Goal: Task Accomplishment & Management: Manage account settings

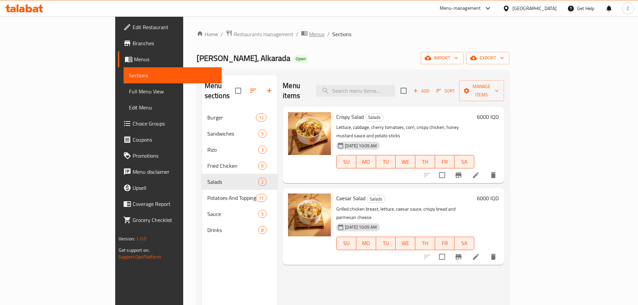
click at [309, 35] on span "Menus" at bounding box center [316, 34] width 15 height 8
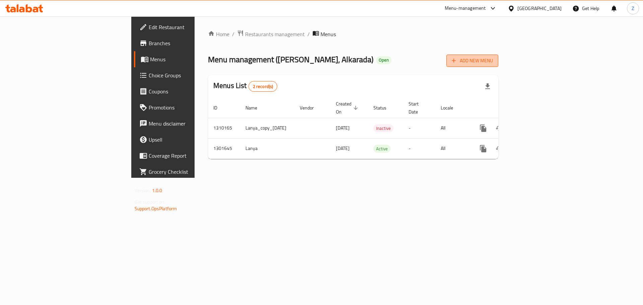
click at [493, 62] on span "Add New Menu" at bounding box center [472, 61] width 41 height 8
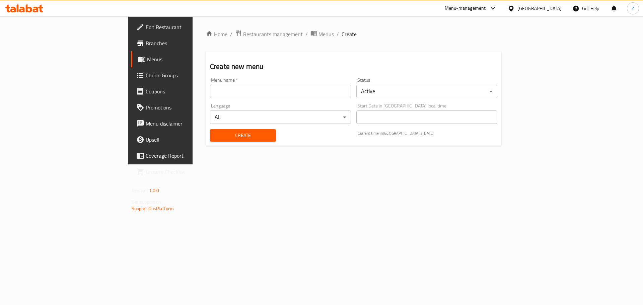
click at [282, 102] on div "Language All ​" at bounding box center [280, 114] width 146 height 26
click at [278, 97] on input "text" at bounding box center [280, 91] width 141 height 13
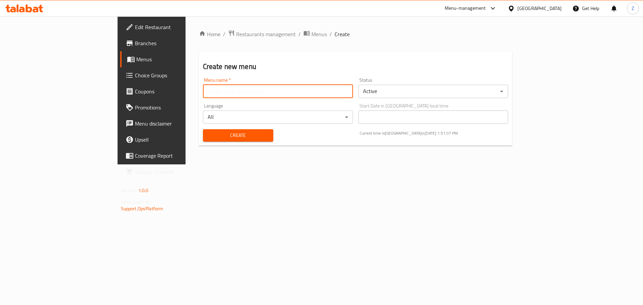
type input "Zahraa - Last Menu"
click at [397, 82] on div "Status Active ​" at bounding box center [433, 88] width 150 height 20
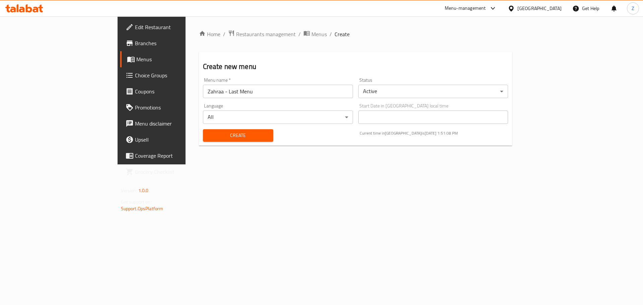
click at [399, 88] on body "​ Menu-management [GEOGRAPHIC_DATA] Get Help Z Edit Restaurant Branches Menus C…" at bounding box center [321, 160] width 643 height 289
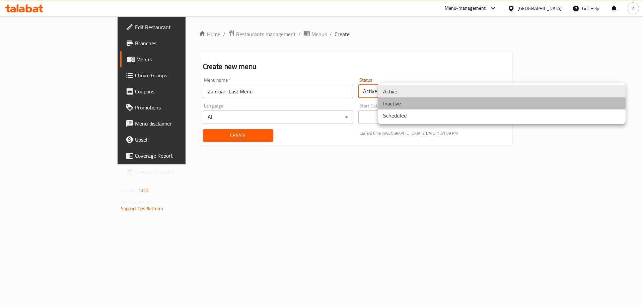
click at [386, 100] on li "Inactive" at bounding box center [502, 103] width 248 height 12
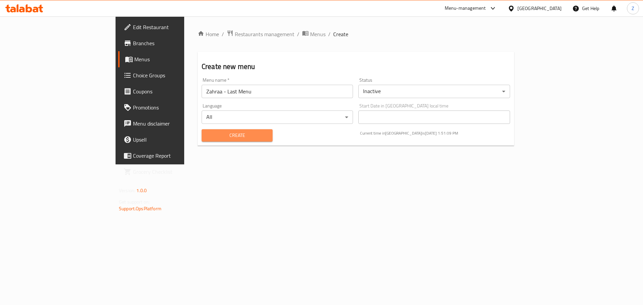
click at [202, 140] on button "Create" at bounding box center [237, 135] width 71 height 12
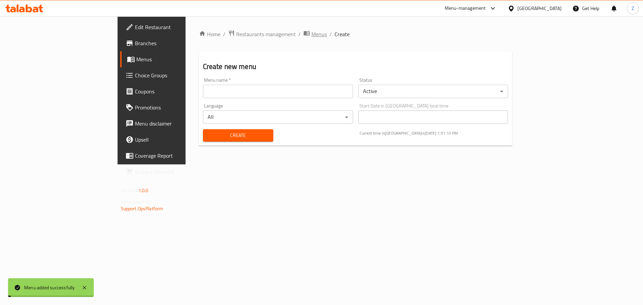
click at [311, 34] on span "Menus" at bounding box center [318, 34] width 15 height 8
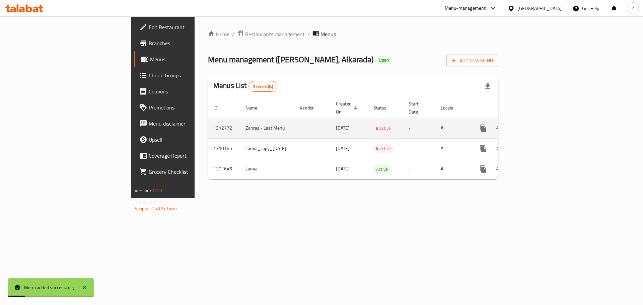
click at [536, 124] on icon "enhanced table" at bounding box center [532, 128] width 8 height 8
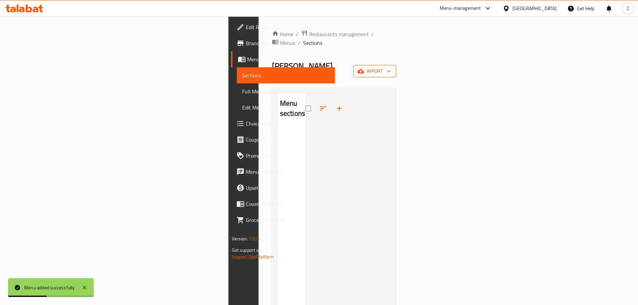
click at [391, 67] on span "import" at bounding box center [375, 71] width 32 height 8
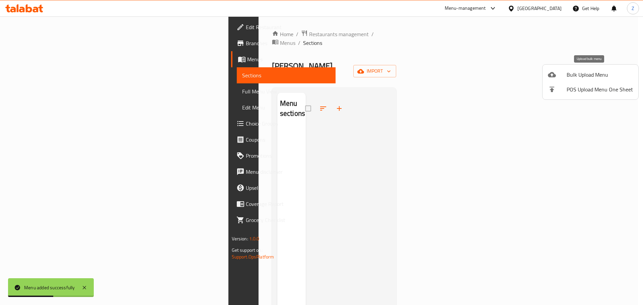
click at [562, 74] on div at bounding box center [557, 75] width 19 height 8
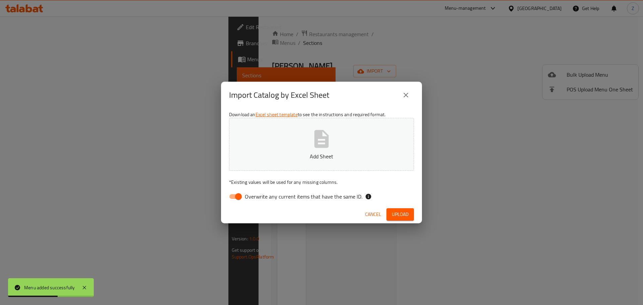
click at [290, 162] on button "Add Sheet" at bounding box center [321, 144] width 185 height 53
click at [235, 198] on input "Overwrite any current items that have the same ID." at bounding box center [238, 196] width 38 height 13
checkbox input "false"
click at [405, 209] on button "Upload" at bounding box center [400, 214] width 27 height 12
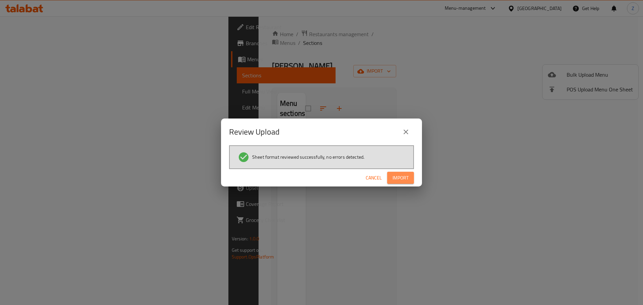
click at [395, 180] on span "Import" at bounding box center [401, 178] width 16 height 8
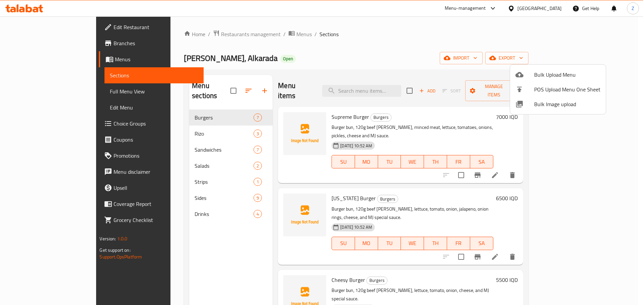
click at [207, 130] on div at bounding box center [321, 152] width 643 height 305
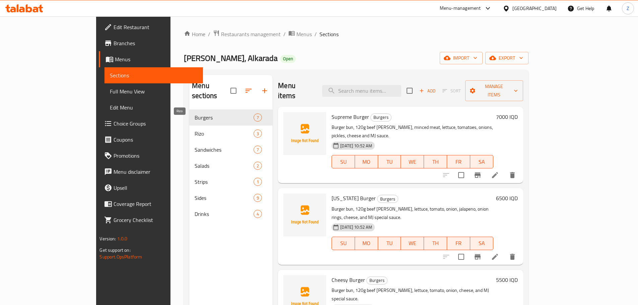
drag, startPoint x: 196, startPoint y: 122, endPoint x: 195, endPoint y: 127, distance: 5.1
click at [196, 130] on span "Rizo" at bounding box center [224, 134] width 59 height 8
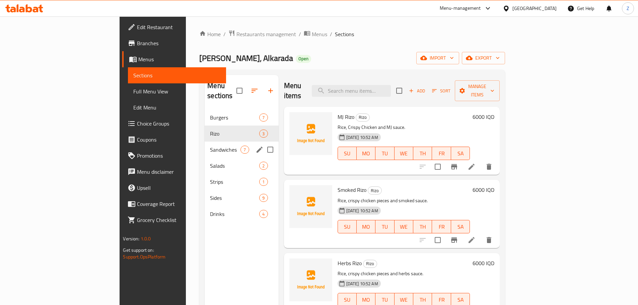
click at [205, 144] on div "Sandwiches 7" at bounding box center [242, 150] width 74 height 16
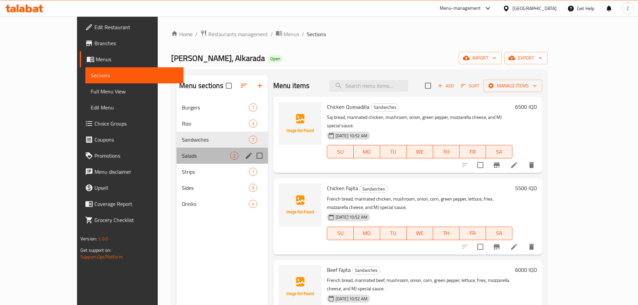
click at [191, 160] on div "Salads 2" at bounding box center [222, 156] width 91 height 16
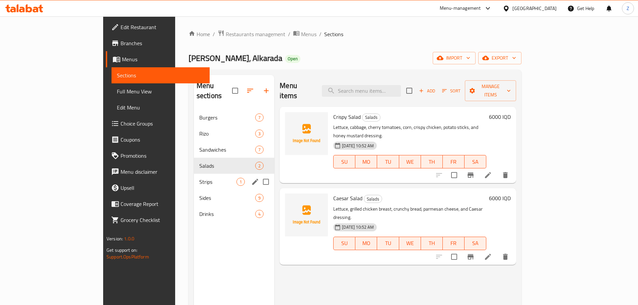
click at [194, 179] on div "Strips 1" at bounding box center [234, 182] width 81 height 16
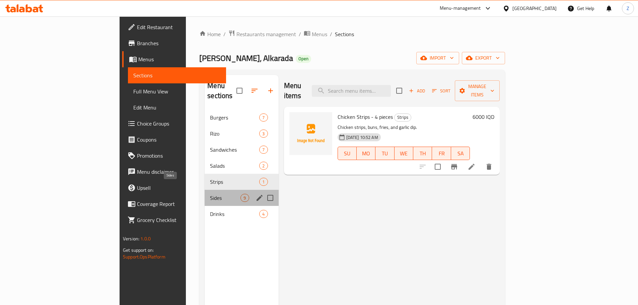
click at [210, 194] on span "Sides" at bounding box center [225, 198] width 30 height 8
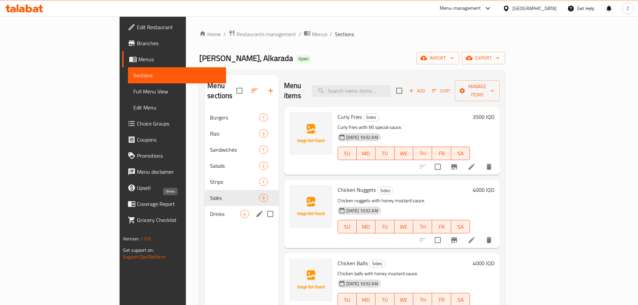
click at [210, 210] on span "Drinks" at bounding box center [225, 214] width 30 height 8
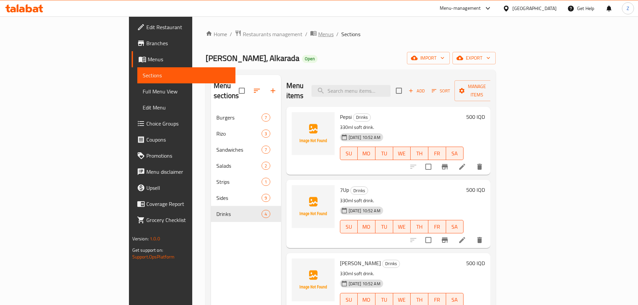
click at [318, 32] on span "Menus" at bounding box center [325, 34] width 15 height 8
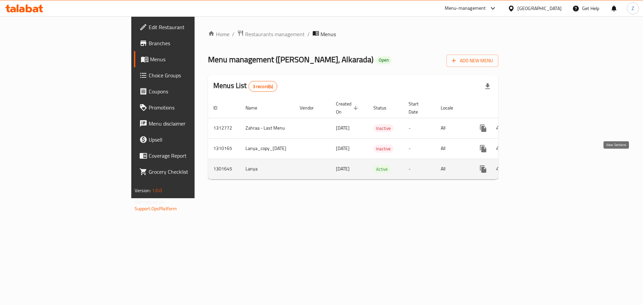
click at [540, 161] on link "enhanced table" at bounding box center [531, 169] width 16 height 16
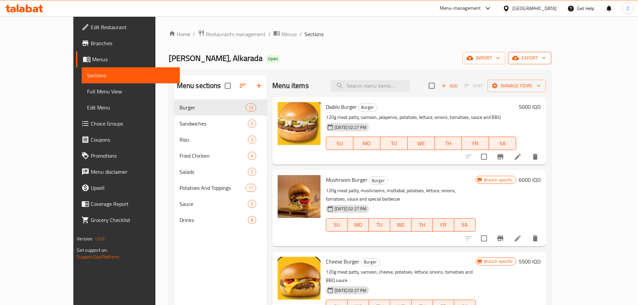
click at [551, 63] on button "export" at bounding box center [529, 58] width 43 height 12
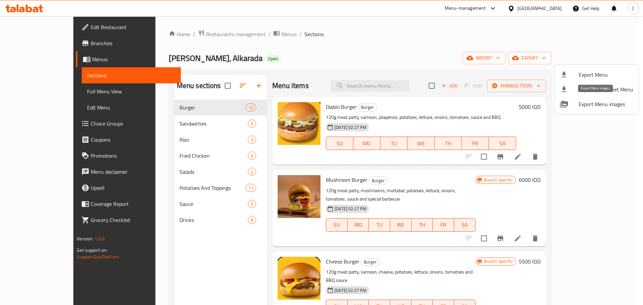
click at [594, 107] on span "Export Menu images" at bounding box center [606, 104] width 55 height 8
click at [239, 36] on div at bounding box center [321, 152] width 643 height 305
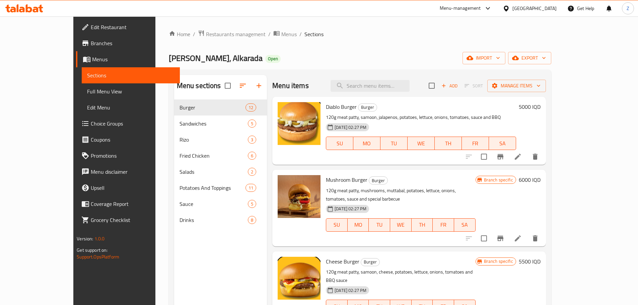
click at [281, 36] on span "Menus" at bounding box center [288, 34] width 15 height 8
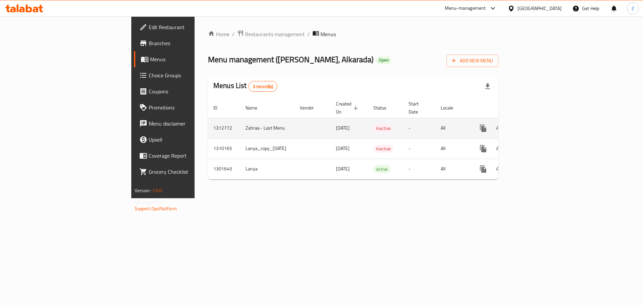
click at [536, 124] on icon "enhanced table" at bounding box center [532, 128] width 8 height 8
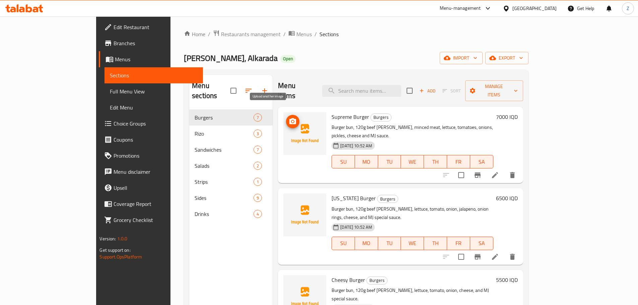
click at [286, 118] on span "upload picture" at bounding box center [292, 122] width 13 height 8
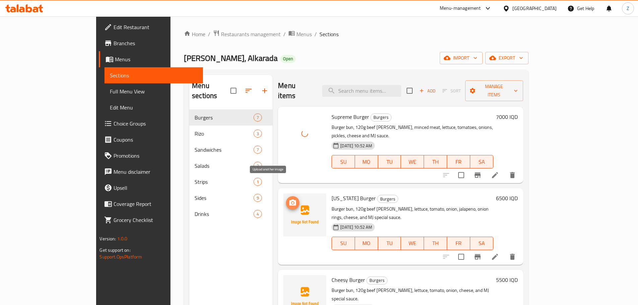
click at [289, 199] on icon "upload picture" at bounding box center [293, 203] width 8 height 8
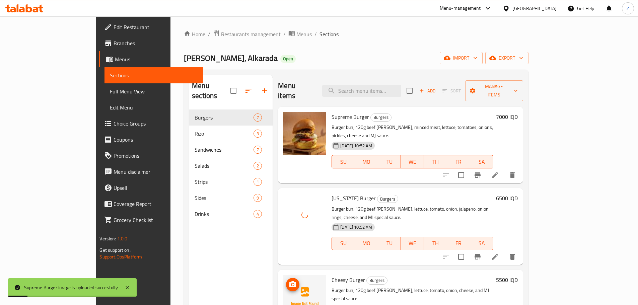
click at [289, 281] on icon "upload picture" at bounding box center [293, 285] width 8 height 8
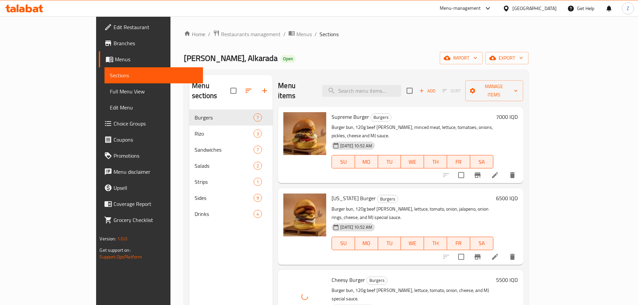
scroll to position [134, 0]
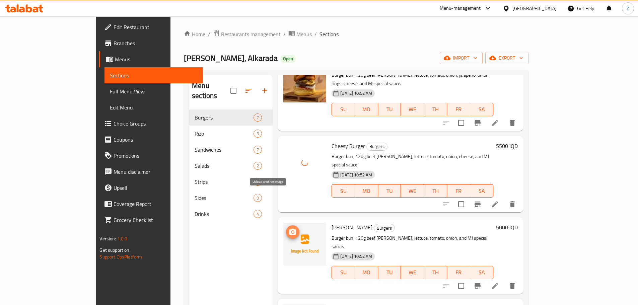
click at [289, 228] on icon "upload picture" at bounding box center [293, 232] width 8 height 8
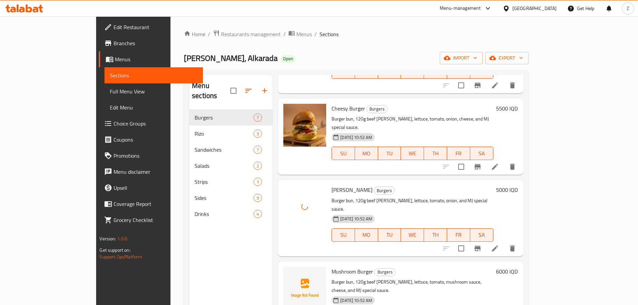
scroll to position [224, 0]
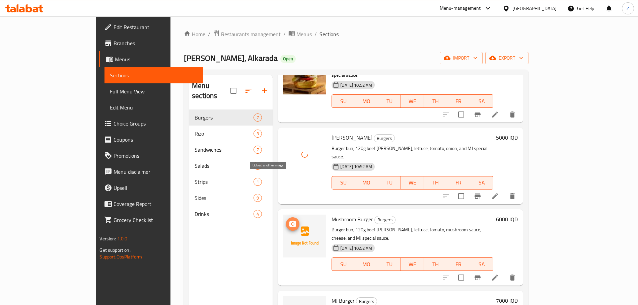
click at [289, 221] on icon "upload picture" at bounding box center [292, 224] width 7 height 6
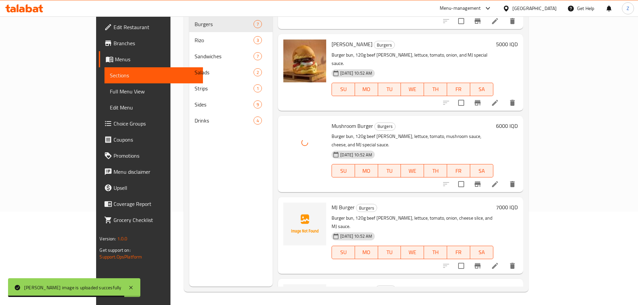
scroll to position [94, 0]
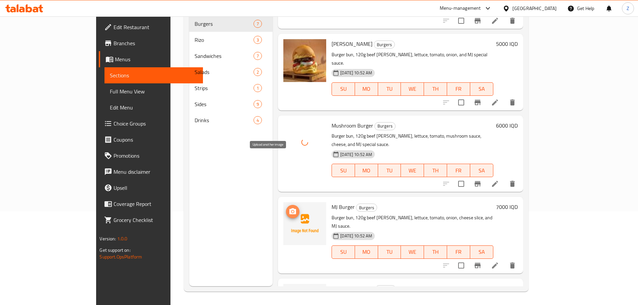
click at [289, 208] on icon "upload picture" at bounding box center [292, 211] width 7 height 6
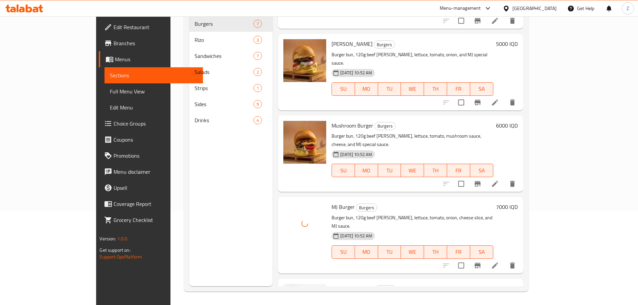
click at [289, 289] on icon "upload picture" at bounding box center [293, 293] width 8 height 8
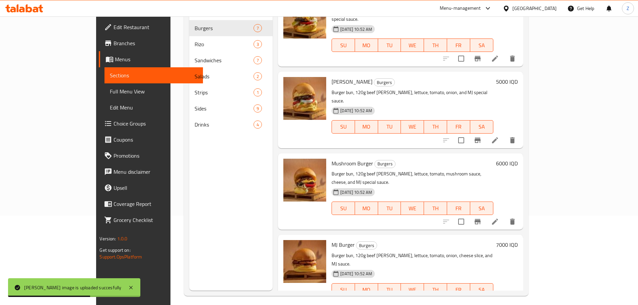
scroll to position [27, 0]
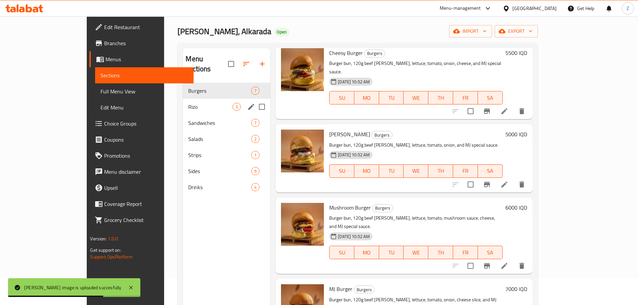
click at [188, 103] on span "Rizo" at bounding box center [210, 107] width 44 height 8
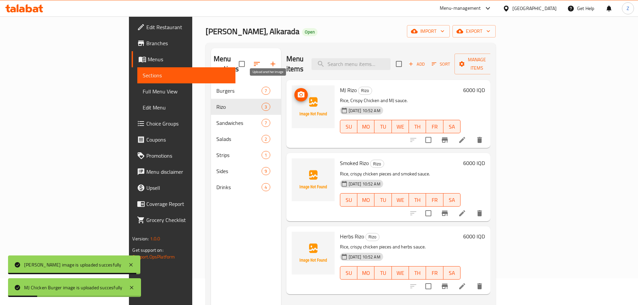
click at [298, 91] on icon "upload picture" at bounding box center [301, 94] width 7 height 6
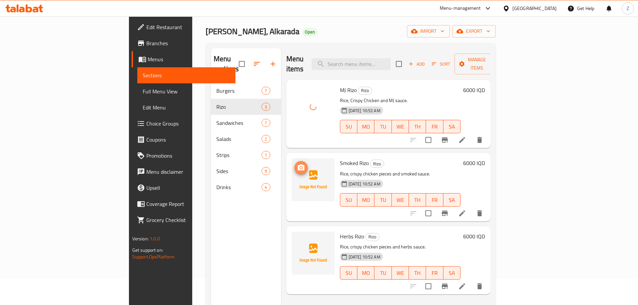
click at [297, 164] on icon "upload picture" at bounding box center [301, 168] width 8 height 8
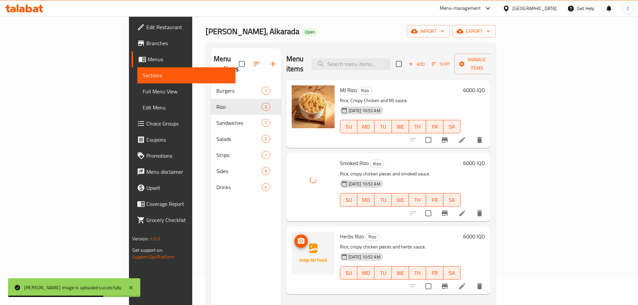
click at [297, 237] on icon "upload picture" at bounding box center [301, 241] width 8 height 8
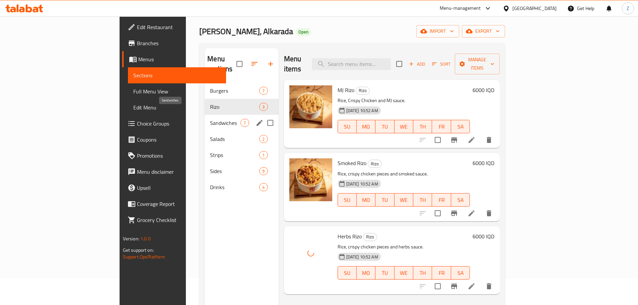
click at [210, 119] on span "Sandwiches" at bounding box center [225, 123] width 30 height 8
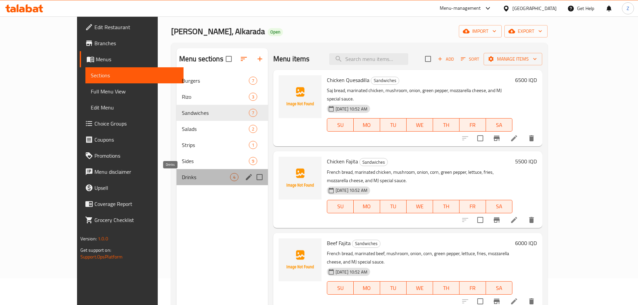
click at [187, 175] on span "Drinks" at bounding box center [206, 177] width 48 height 8
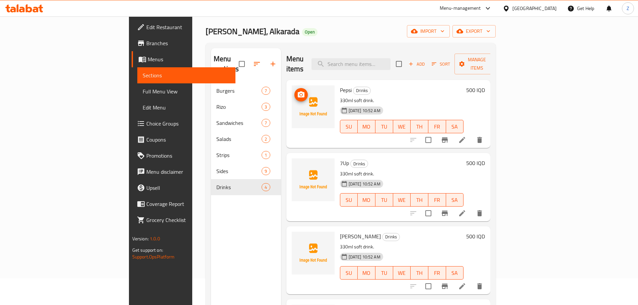
click at [292, 91] on img at bounding box center [313, 106] width 43 height 43
click at [297, 91] on icon "upload picture" at bounding box center [301, 95] width 8 height 8
click at [294, 164] on span "upload picture" at bounding box center [300, 168] width 13 height 8
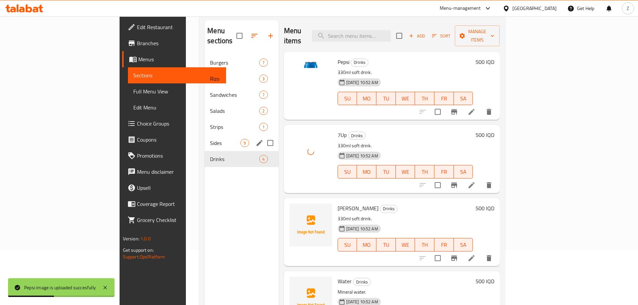
scroll to position [94, 0]
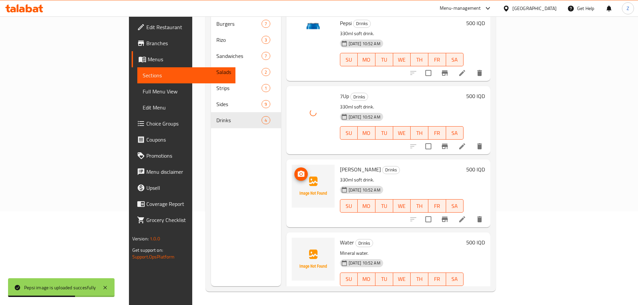
click at [292, 170] on div at bounding box center [313, 186] width 43 height 43
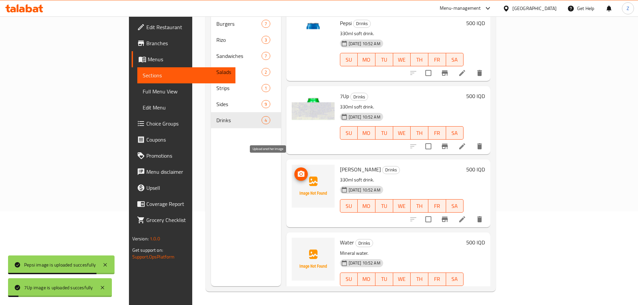
click at [298, 171] on icon "upload picture" at bounding box center [301, 174] width 7 height 6
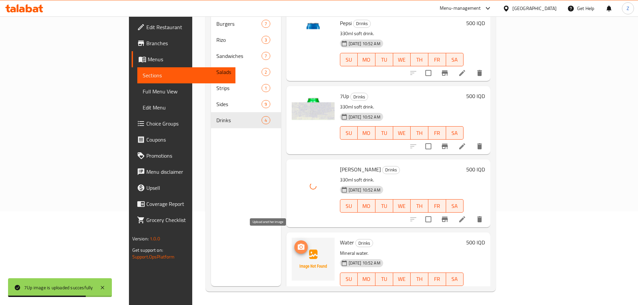
click at [294, 240] on button "upload picture" at bounding box center [300, 246] width 13 height 13
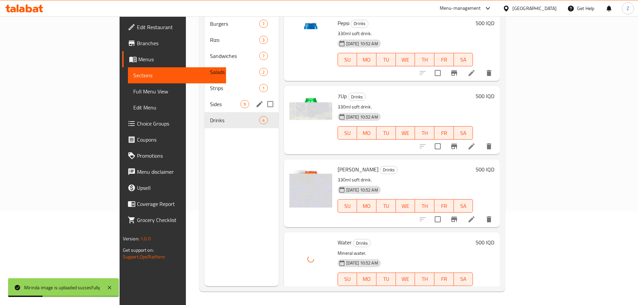
click at [205, 98] on div "Sides 9" at bounding box center [242, 104] width 74 height 16
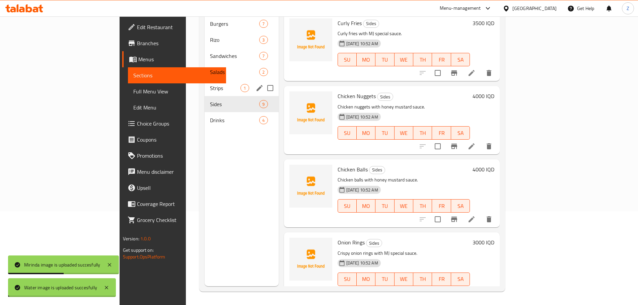
click at [210, 84] on span "Strips" at bounding box center [225, 88] width 30 height 8
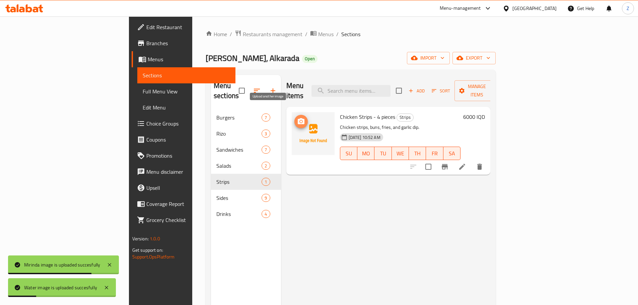
click at [298, 118] on icon "upload picture" at bounding box center [301, 121] width 7 height 6
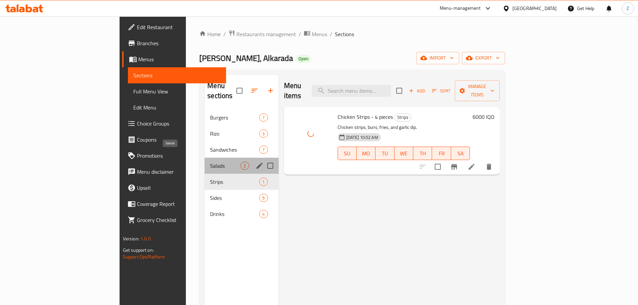
click at [210, 162] on span "Salads" at bounding box center [225, 166] width 30 height 8
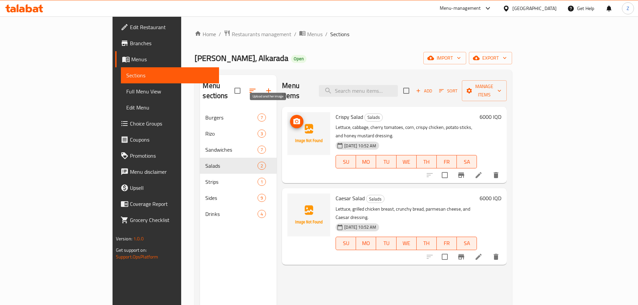
click at [290, 118] on span "upload picture" at bounding box center [296, 122] width 13 height 8
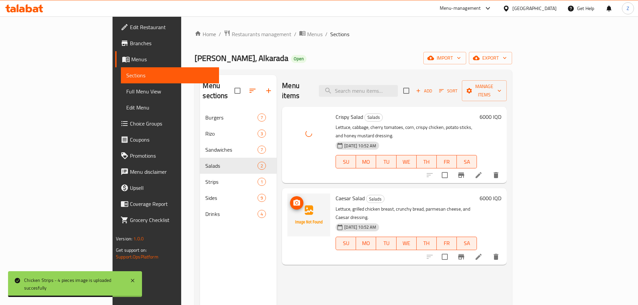
click at [293, 199] on icon "upload picture" at bounding box center [297, 203] width 8 height 8
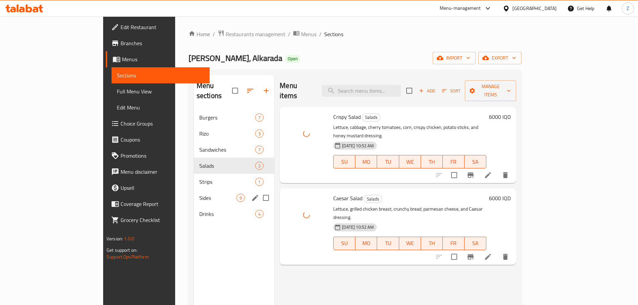
click at [199, 194] on span "Sides" at bounding box center [217, 198] width 37 height 8
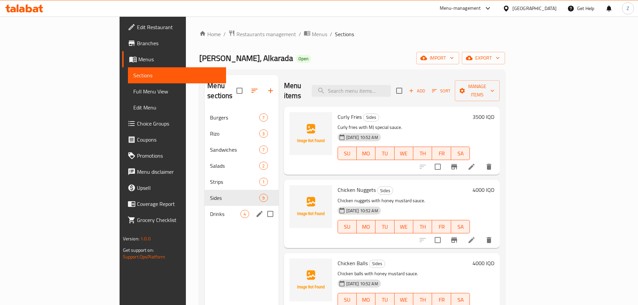
click at [210, 210] on span "Drinks" at bounding box center [225, 214] width 30 height 8
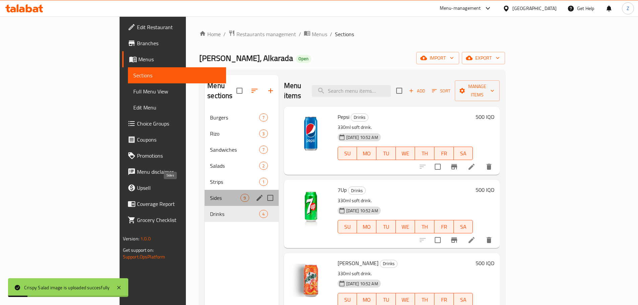
click at [210, 194] on span "Sides" at bounding box center [225, 198] width 30 height 8
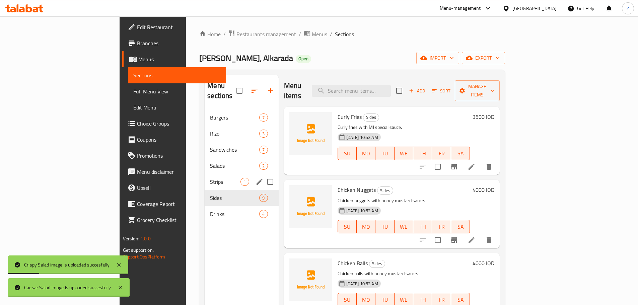
click at [205, 178] on div "Strips 1" at bounding box center [242, 182] width 74 height 16
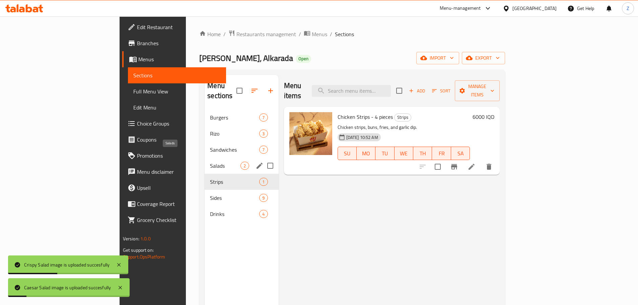
click at [210, 162] on span "Salads" at bounding box center [225, 166] width 30 height 8
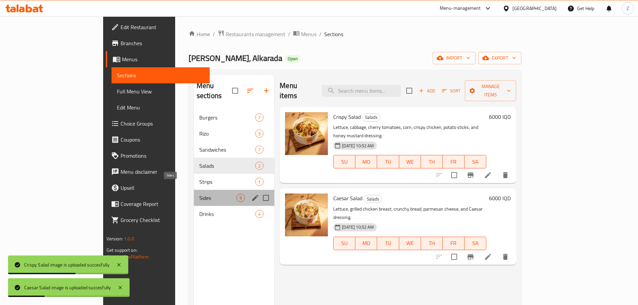
click at [199, 194] on span "Sides" at bounding box center [217, 198] width 37 height 8
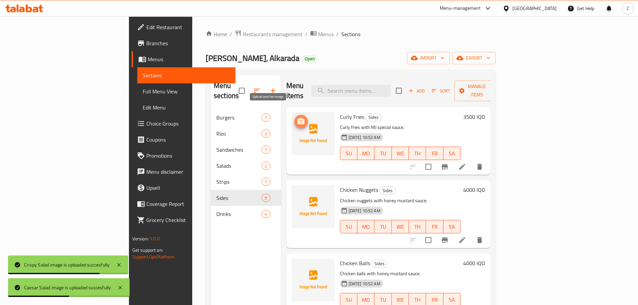
click at [298, 118] on icon "upload picture" at bounding box center [301, 121] width 7 height 6
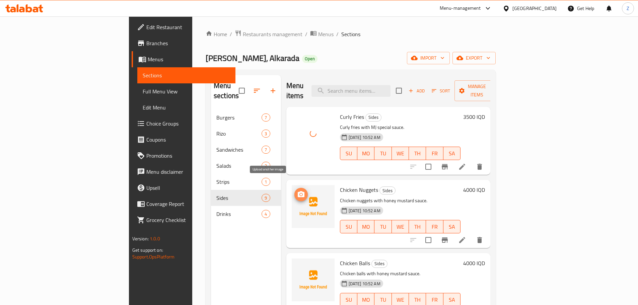
click at [294, 191] on span "upload picture" at bounding box center [300, 195] width 13 height 8
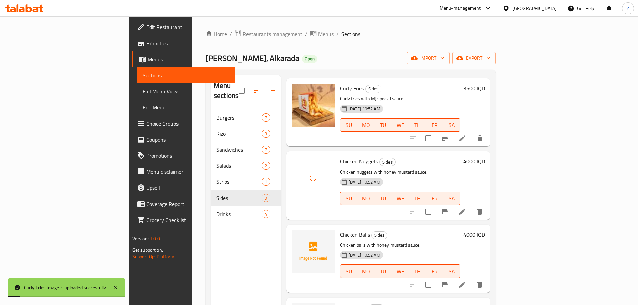
scroll to position [67, 0]
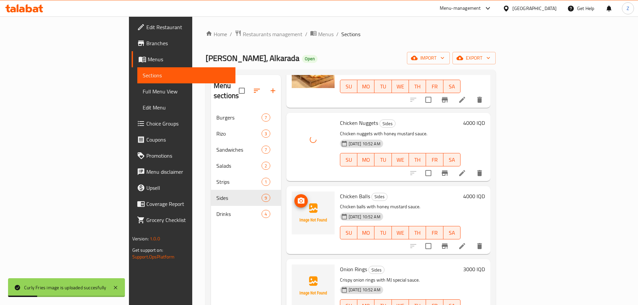
click at [294, 196] on button "upload picture" at bounding box center [300, 200] width 13 height 13
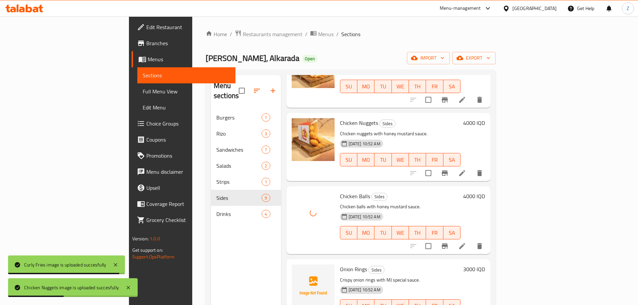
scroll to position [134, 0]
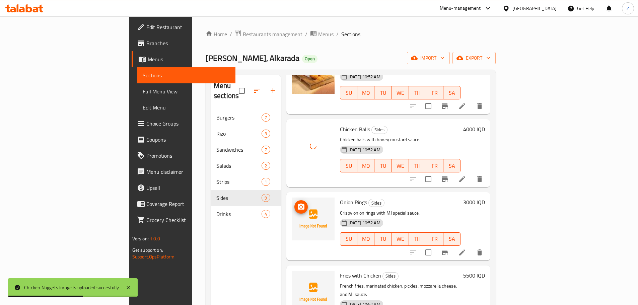
click at [297, 203] on icon "upload picture" at bounding box center [301, 207] width 8 height 8
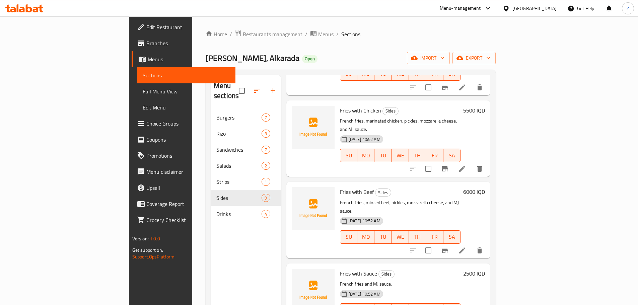
scroll to position [301, 0]
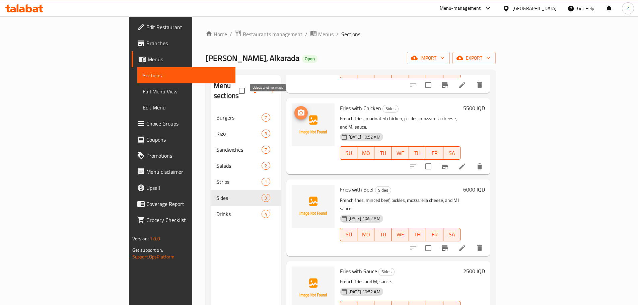
click at [298, 110] on icon "upload picture" at bounding box center [301, 113] width 7 height 6
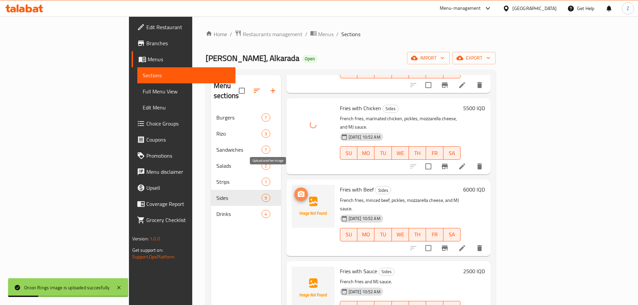
click at [298, 191] on icon "upload picture" at bounding box center [301, 194] width 7 height 6
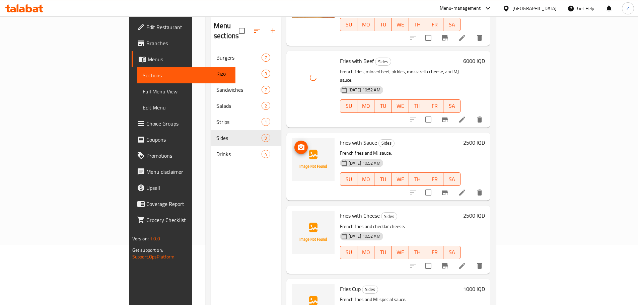
scroll to position [67, 0]
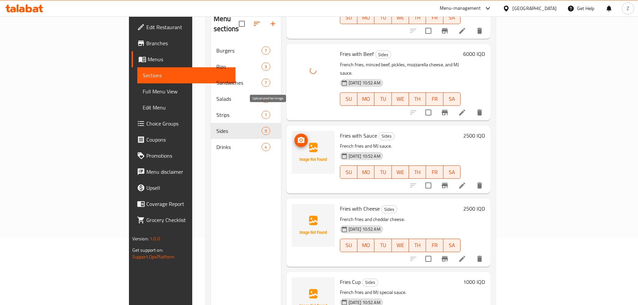
click at [297, 136] on icon "upload picture" at bounding box center [301, 140] width 8 height 8
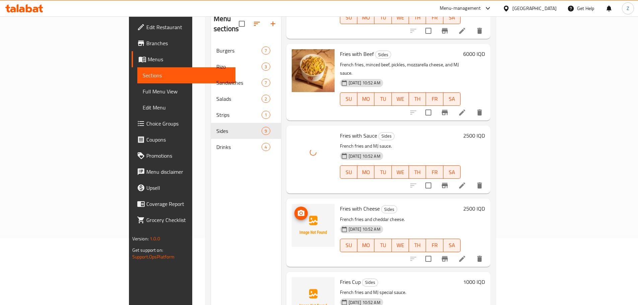
click at [292, 204] on img at bounding box center [313, 225] width 43 height 43
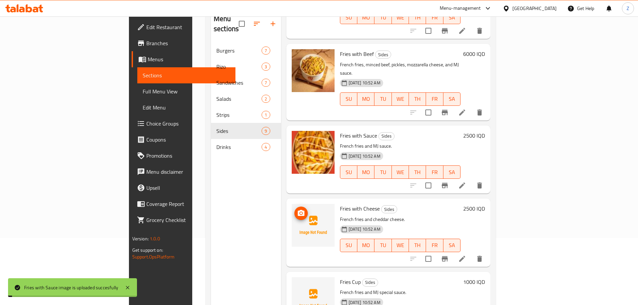
click at [294, 209] on span "upload picture" at bounding box center [300, 213] width 13 height 8
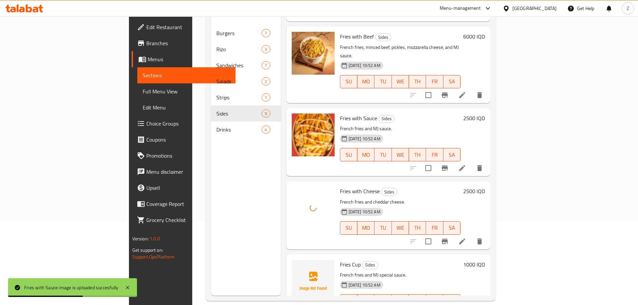
scroll to position [94, 0]
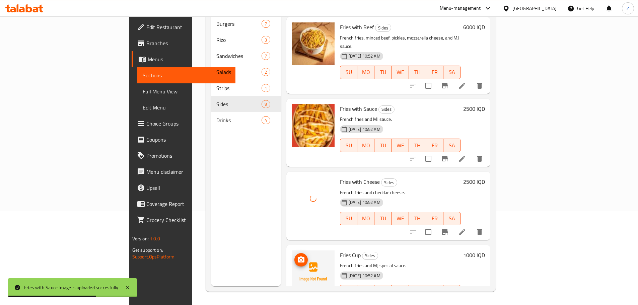
click at [297, 256] on icon "upload picture" at bounding box center [301, 260] width 8 height 8
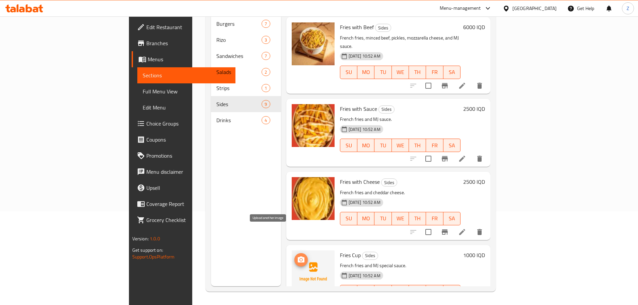
click at [297, 256] on icon "upload picture" at bounding box center [301, 260] width 8 height 8
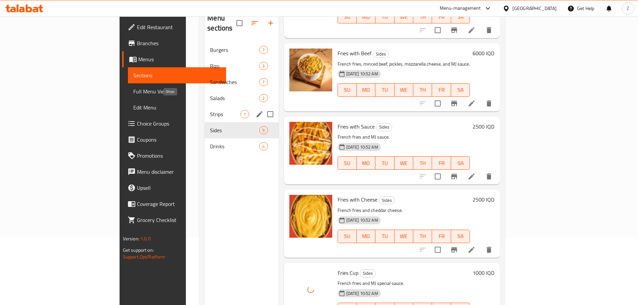
scroll to position [60, 0]
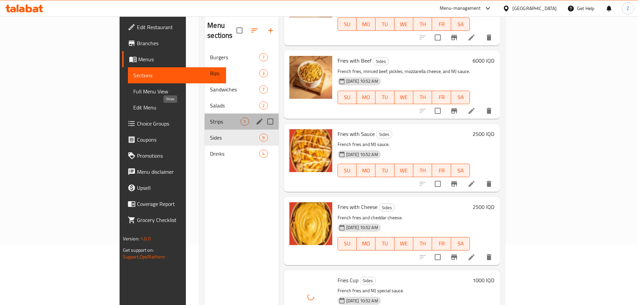
click at [210, 118] on span "Strips" at bounding box center [225, 122] width 30 height 8
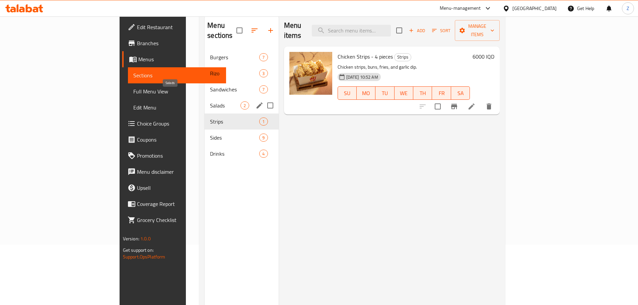
click at [210, 101] on span "Salads" at bounding box center [225, 105] width 30 height 8
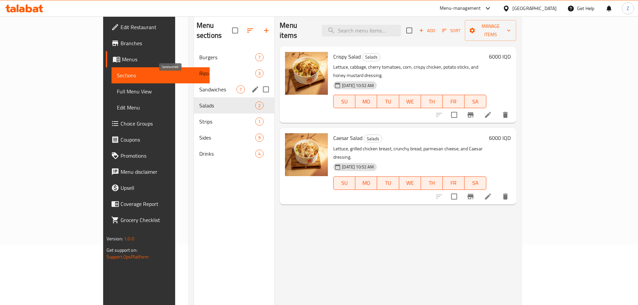
click at [199, 85] on span "Sandwiches" at bounding box center [217, 89] width 37 height 8
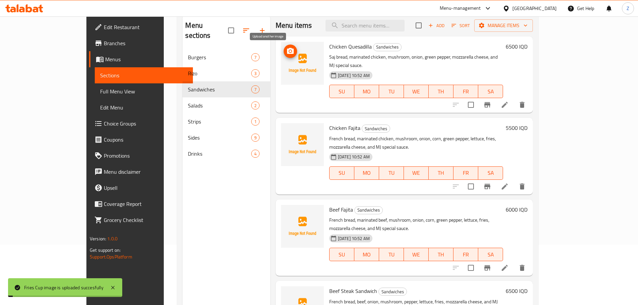
click at [287, 50] on icon "upload picture" at bounding box center [290, 51] width 7 height 6
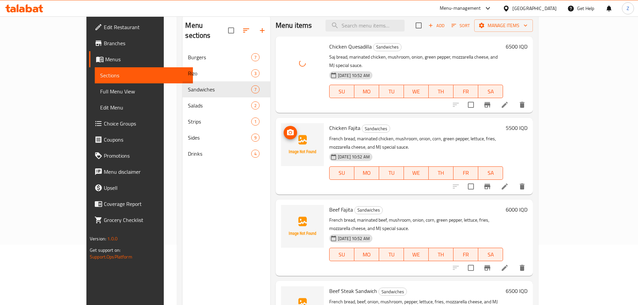
click at [287, 129] on icon "upload picture" at bounding box center [290, 132] width 7 height 6
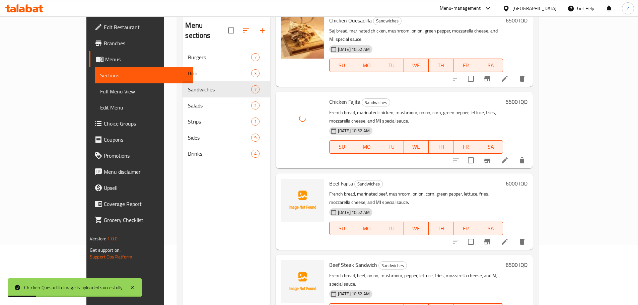
scroll to position [33, 0]
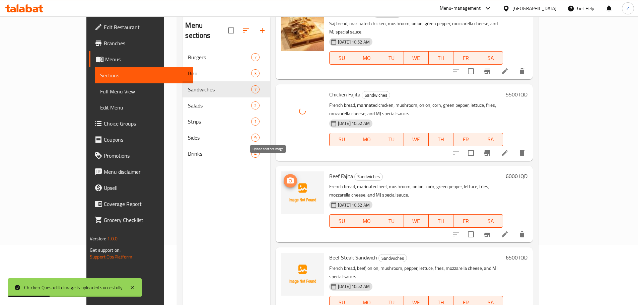
click at [284, 177] on span "upload picture" at bounding box center [290, 181] width 13 height 8
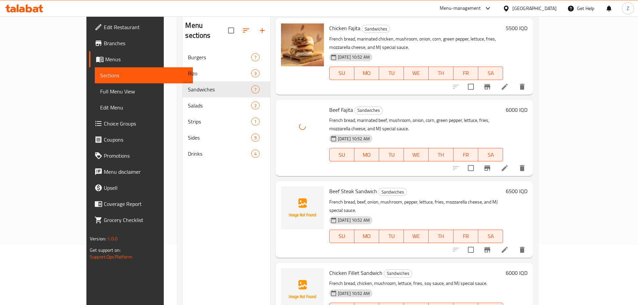
scroll to position [100, 0]
click at [286, 191] on icon "upload picture" at bounding box center [290, 195] width 8 height 8
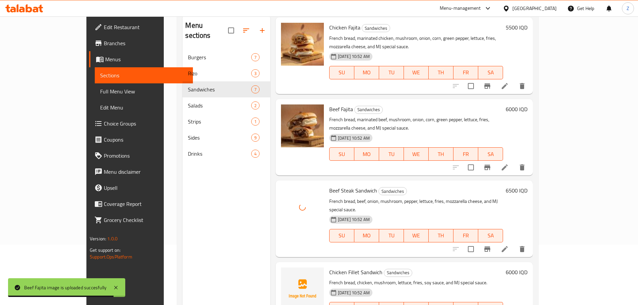
scroll to position [167, 0]
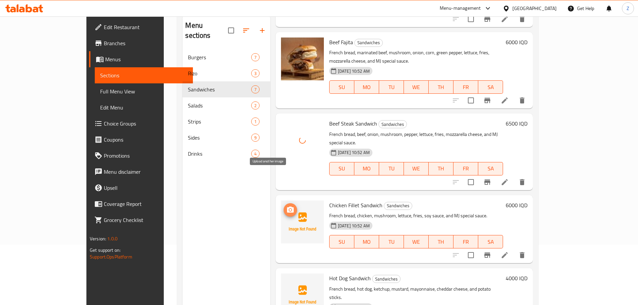
click at [286, 206] on icon "upload picture" at bounding box center [290, 210] width 8 height 8
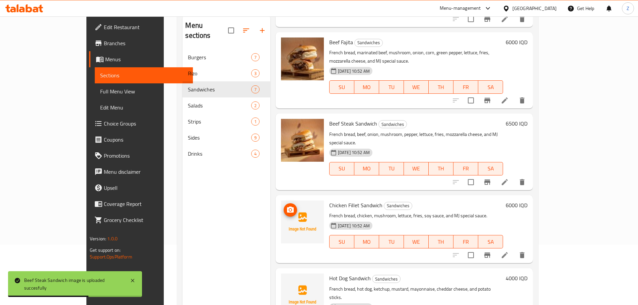
click at [287, 207] on icon "upload picture" at bounding box center [290, 210] width 7 height 6
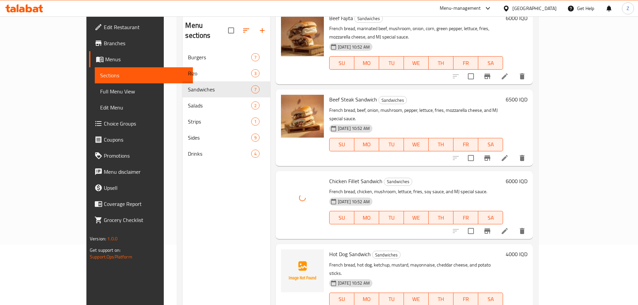
scroll to position [224, 0]
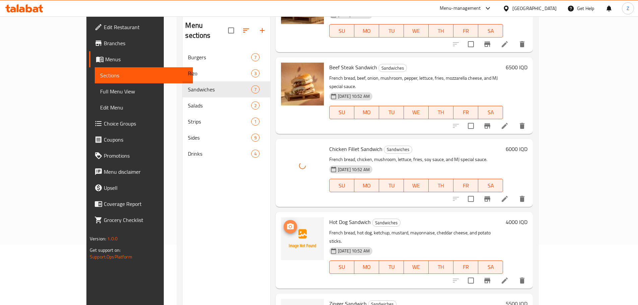
click at [284, 223] on span "upload picture" at bounding box center [290, 227] width 13 height 8
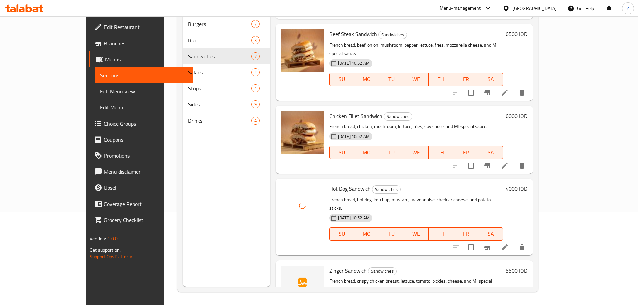
scroll to position [94, 0]
click at [286, 271] on icon "upload picture" at bounding box center [290, 275] width 8 height 8
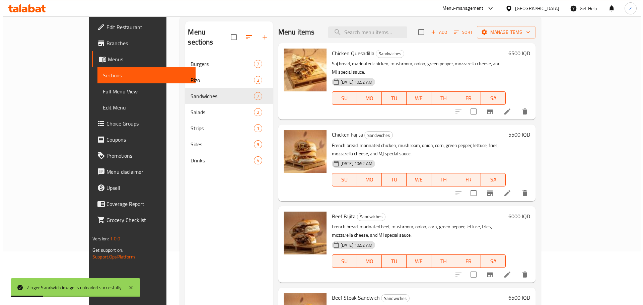
scroll to position [0, 0]
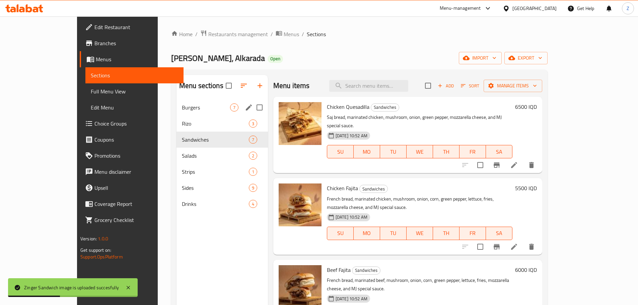
click at [230, 109] on span "7" at bounding box center [234, 107] width 8 height 6
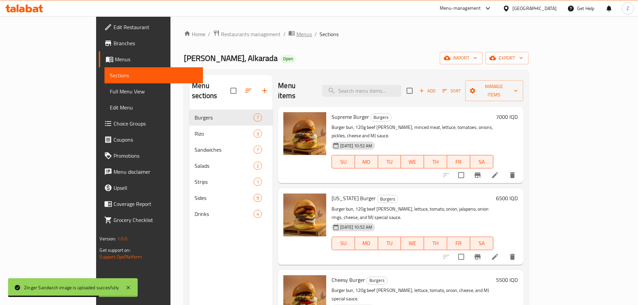
click at [296, 32] on span "Menus" at bounding box center [303, 34] width 15 height 8
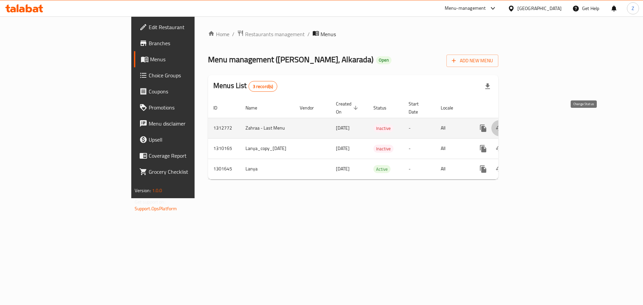
click at [507, 120] on button "enhanced table" at bounding box center [499, 128] width 16 height 16
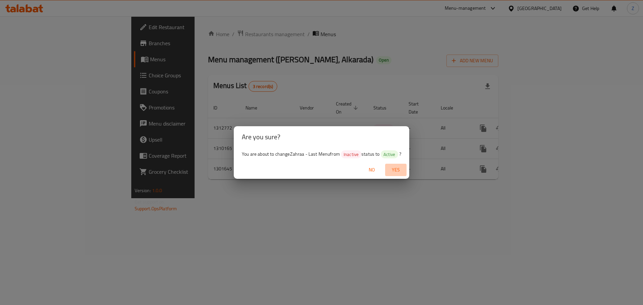
click at [401, 167] on span "Yes" at bounding box center [396, 170] width 16 height 8
